Goal: Navigation & Orientation: Find specific page/section

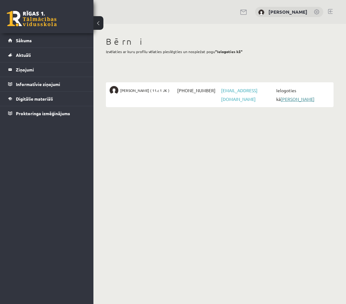
click at [307, 96] on link "[PERSON_NAME]" at bounding box center [297, 99] width 34 height 6
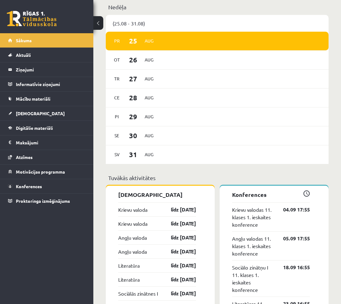
scroll to position [435, 0]
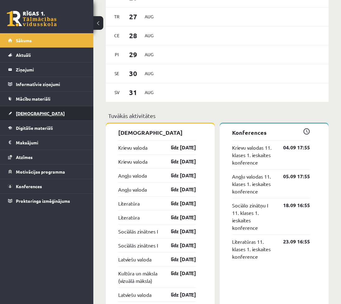
click at [28, 114] on span "[DEMOGRAPHIC_DATA]" at bounding box center [40, 114] width 49 height 6
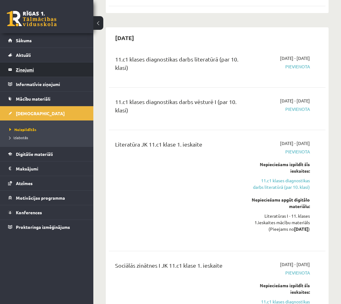
click at [26, 70] on legend "Ziņojumi 0" at bounding box center [51, 70] width 70 height 14
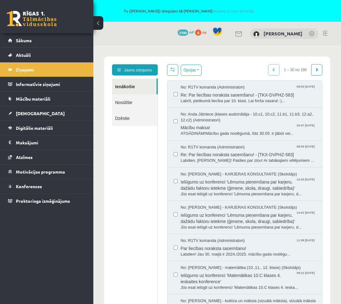
click at [326, 34] on link at bounding box center [325, 33] width 5 height 5
